Goal: Navigation & Orientation: Go to known website

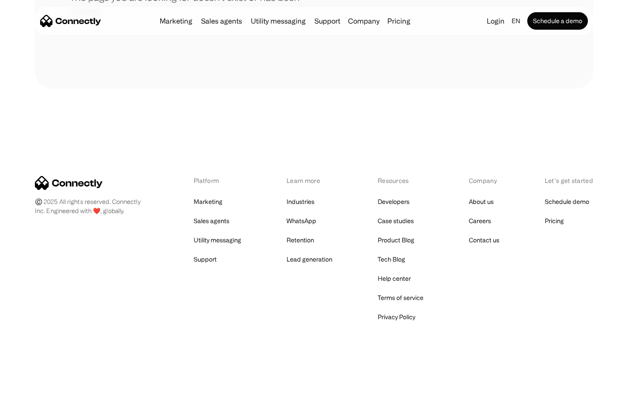
scroll to position [159, 0]
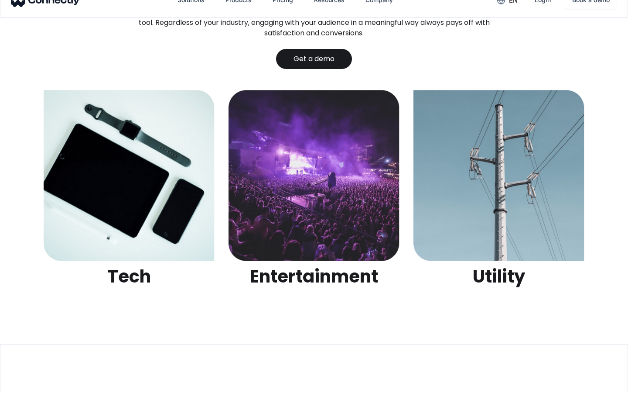
scroll to position [2752, 0]
